Goal: Task Accomplishment & Management: Manage account settings

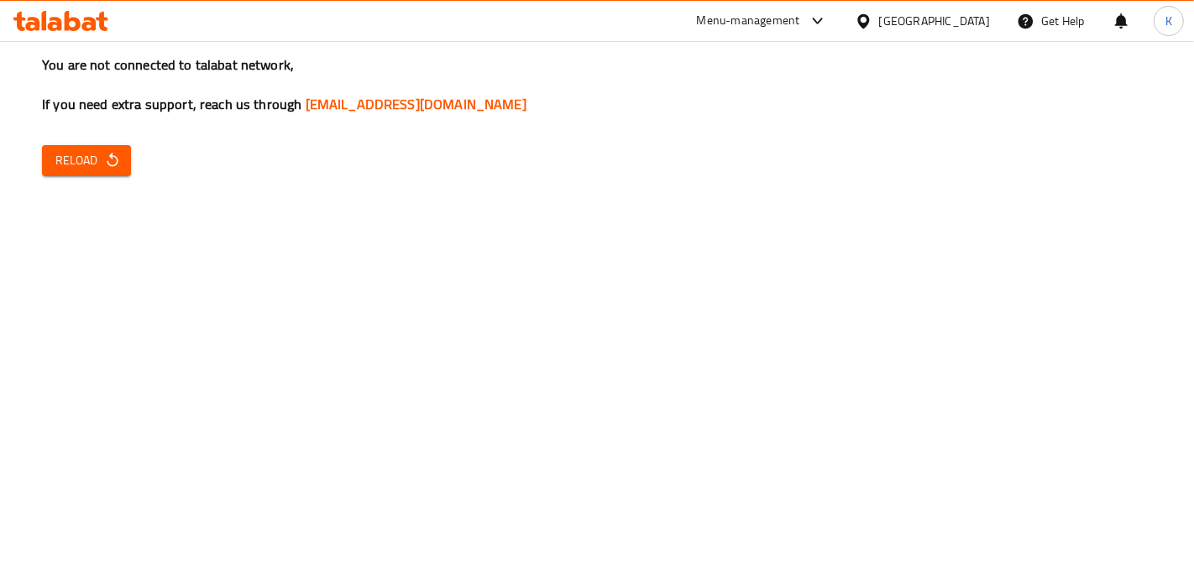
click at [76, 160] on span "Reload" at bounding box center [86, 160] width 62 height 21
click at [97, 147] on button "Reload" at bounding box center [86, 160] width 89 height 31
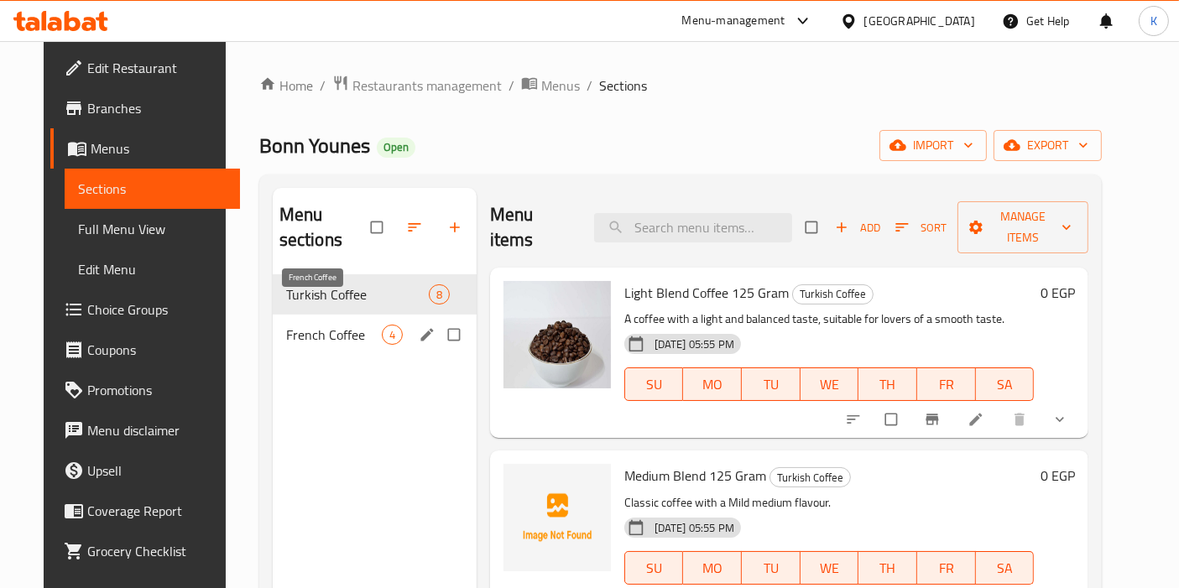
click at [336, 325] on span "French Coffee" at bounding box center [334, 335] width 96 height 20
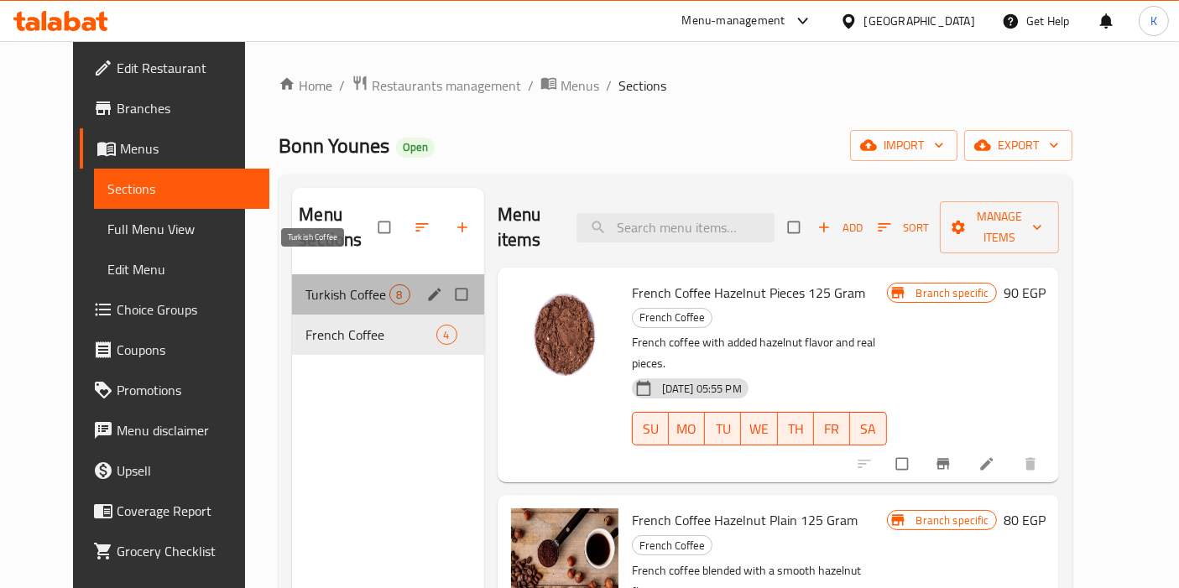
click at [359, 285] on span "Turkish Coffee" at bounding box center [347, 295] width 83 height 20
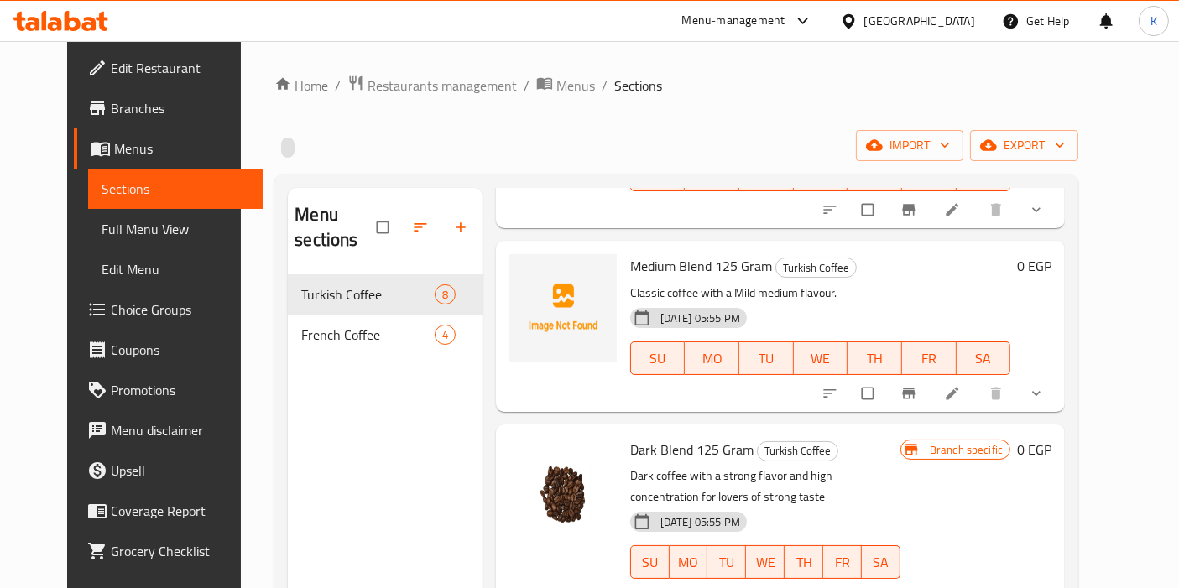
scroll to position [93, 0]
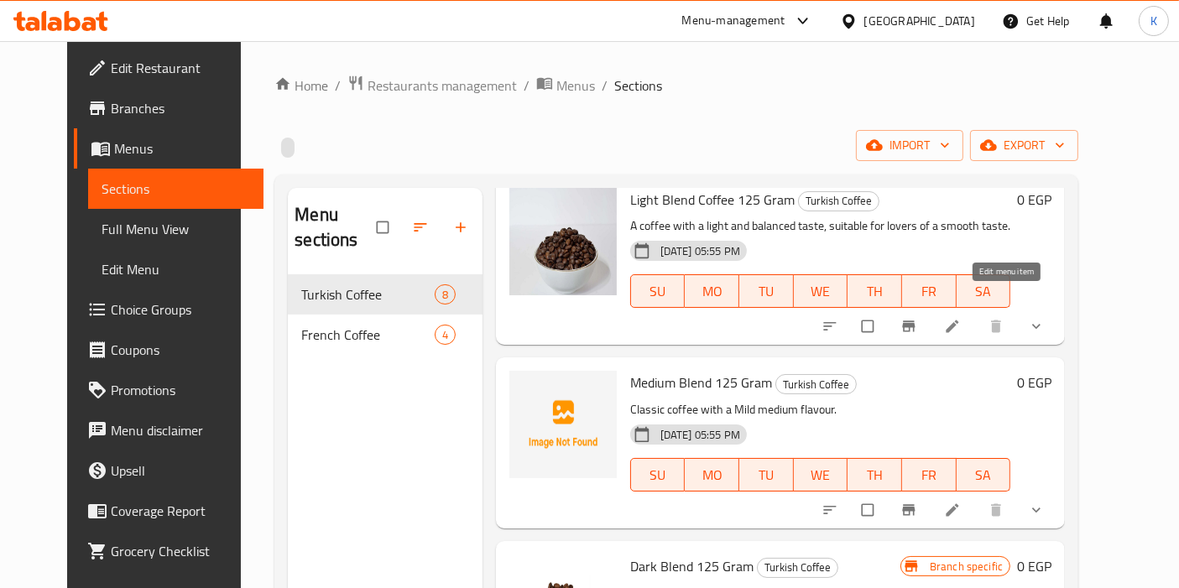
click at [961, 318] on icon at bounding box center [952, 326] width 17 height 17
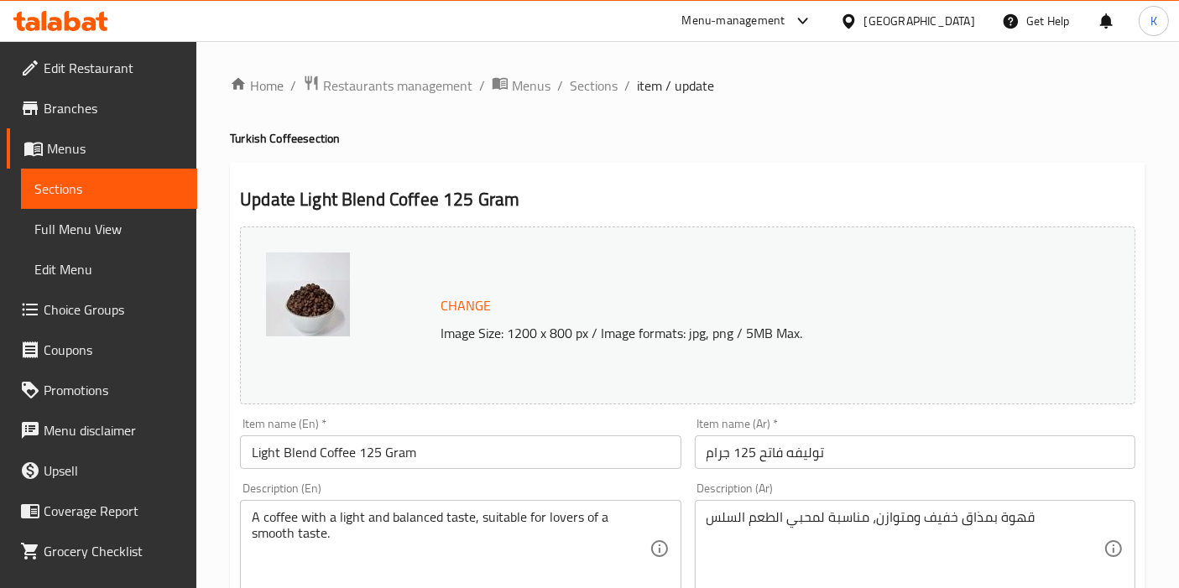
drag, startPoint x: 603, startPoint y: 86, endPoint x: 607, endPoint y: 118, distance: 32.2
click at [603, 86] on span "Sections" at bounding box center [594, 86] width 48 height 20
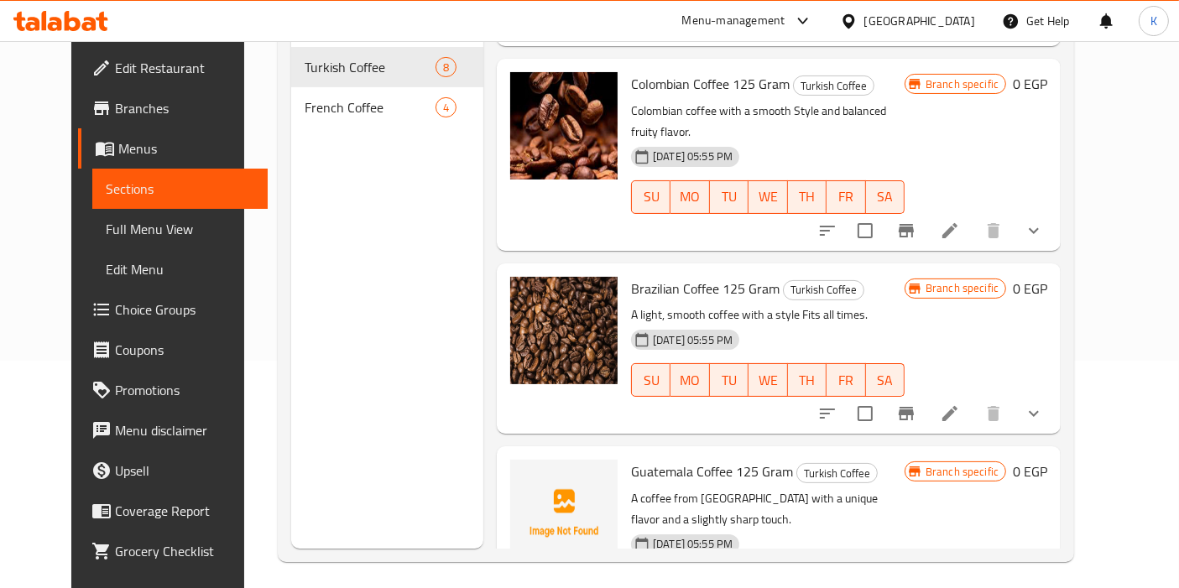
scroll to position [234, 0]
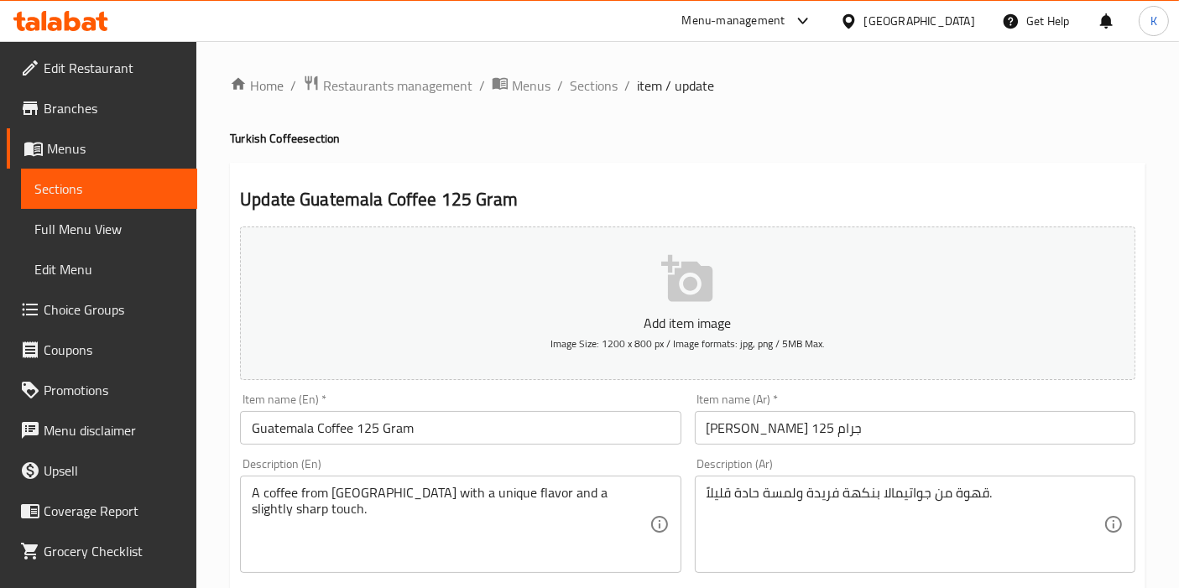
click at [546, 305] on button "Add item image Image Size: 1200 x 800 px / Image formats: jpg, png / 5MB Max." at bounding box center [688, 304] width 896 height 154
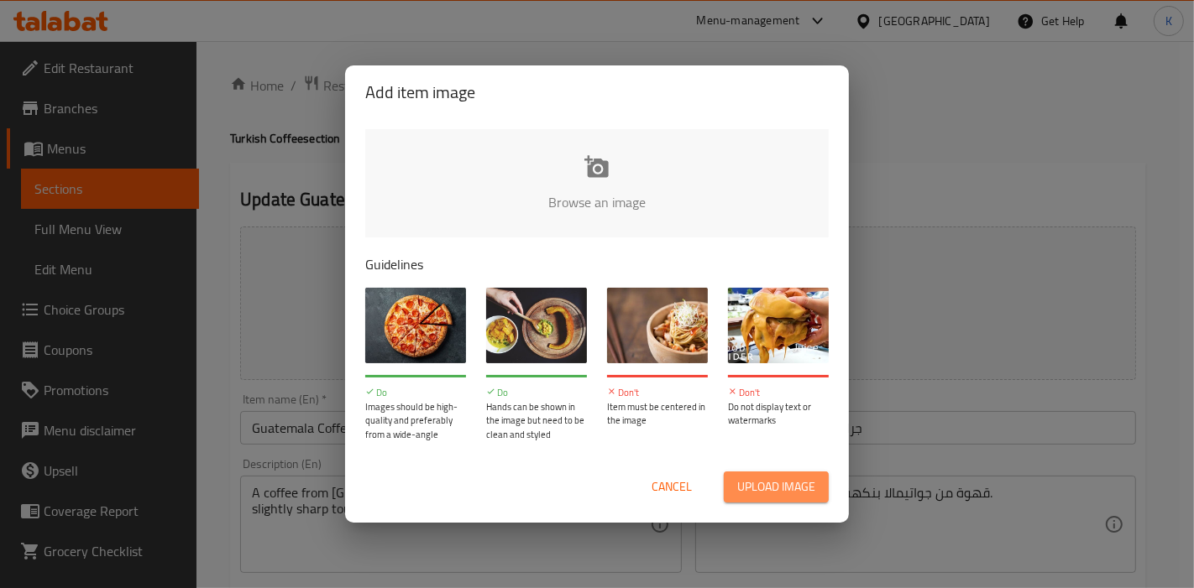
click at [746, 482] on span "Upload image" at bounding box center [776, 487] width 78 height 21
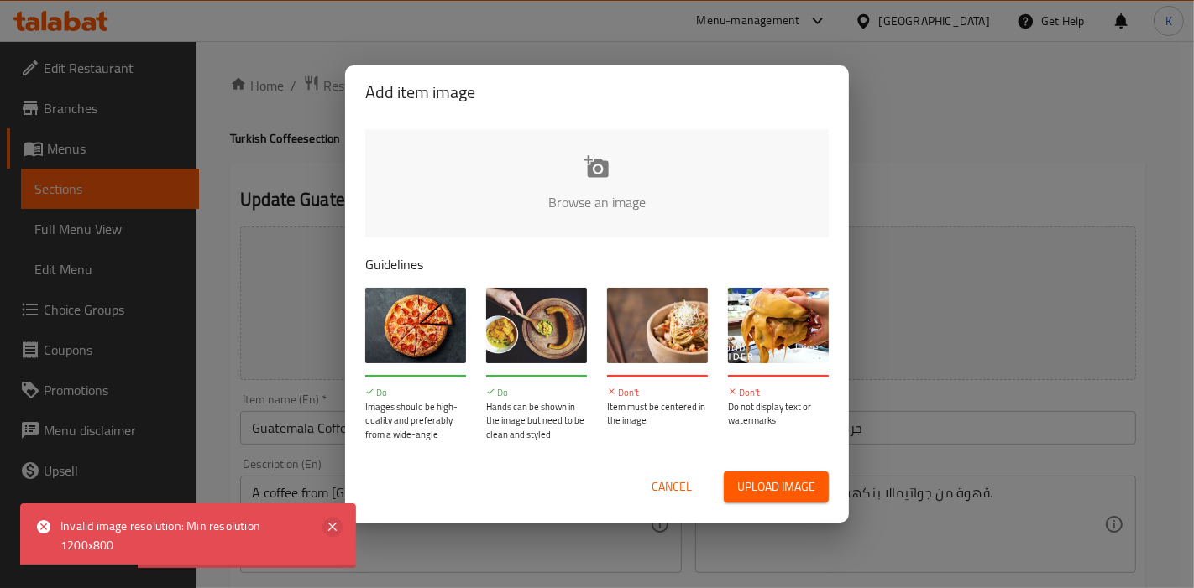
click at [337, 528] on icon at bounding box center [332, 527] width 20 height 20
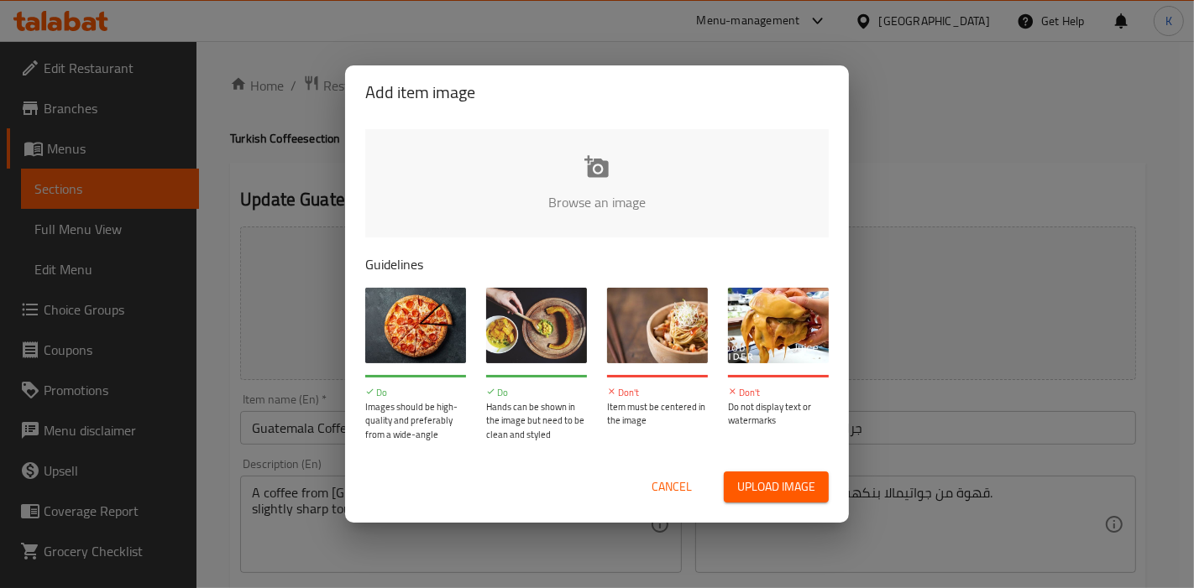
click at [532, 196] on input "file" at bounding box center [1164, 207] width 1598 height 157
type input "C:\fakepath\بن جواتيمالي محوج.jpg"
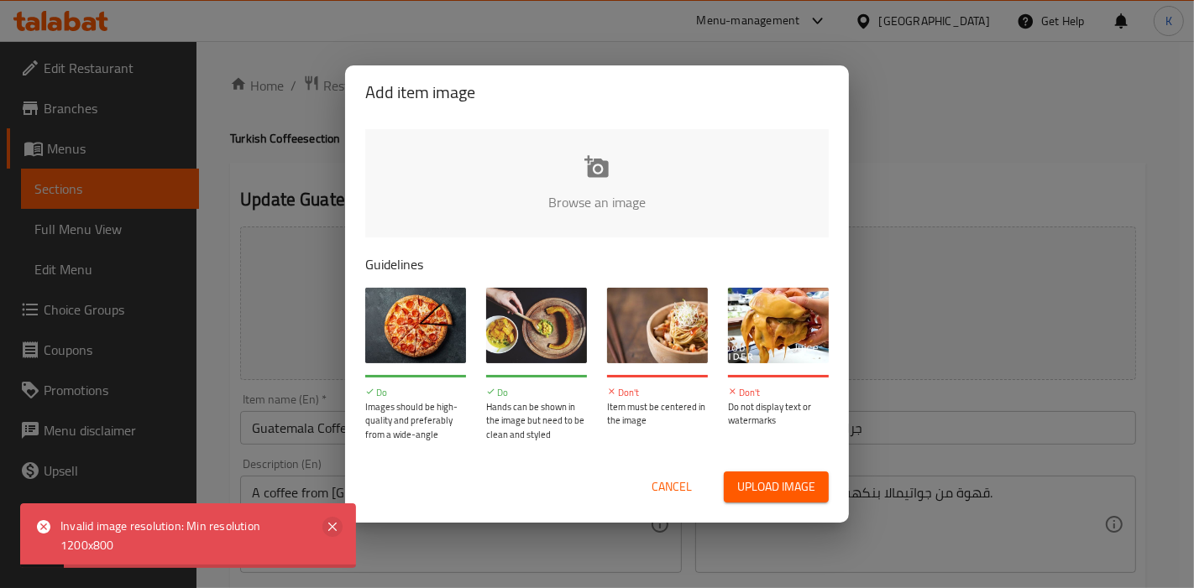
click at [337, 529] on icon at bounding box center [332, 527] width 20 height 20
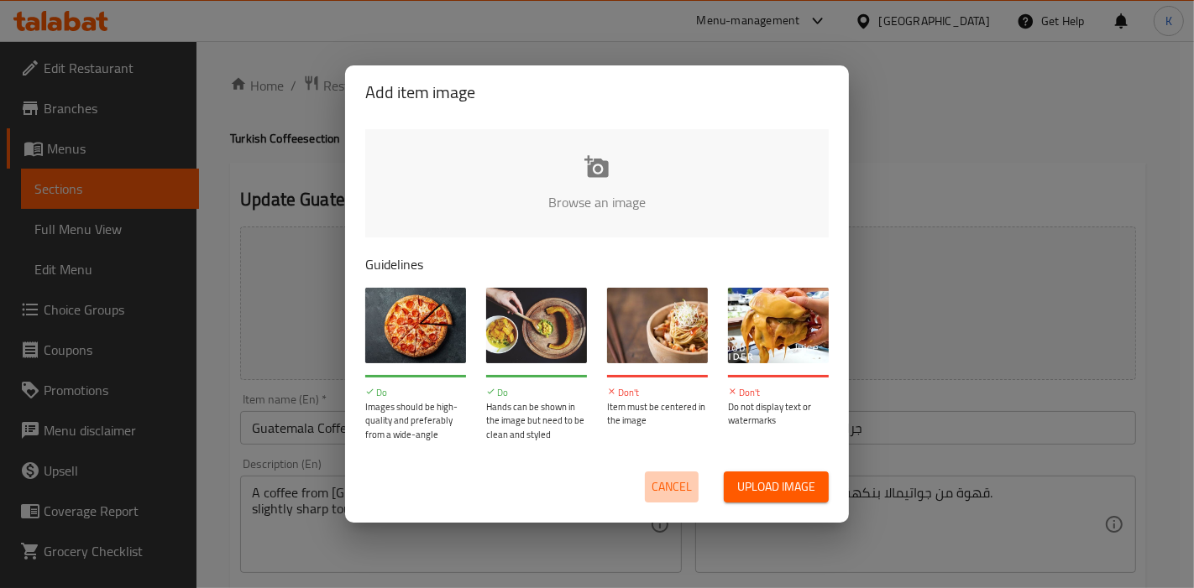
click at [695, 478] on button "Cancel" at bounding box center [672, 487] width 54 height 31
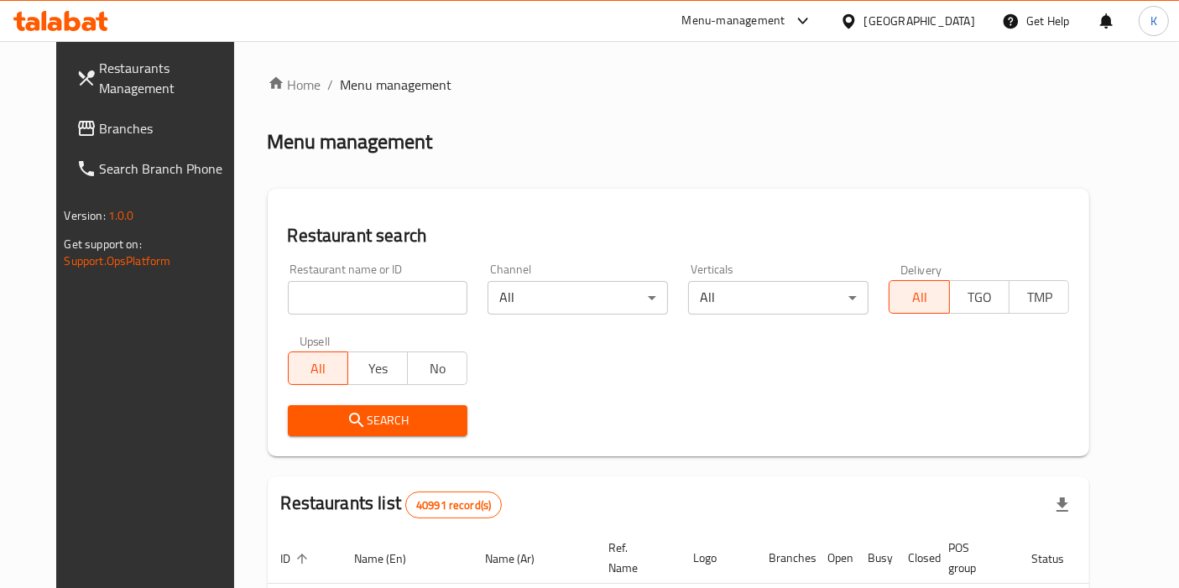
click at [786, 24] on div "Menu-management" at bounding box center [733, 21] width 103 height 20
